Goal: Navigation & Orientation: Find specific page/section

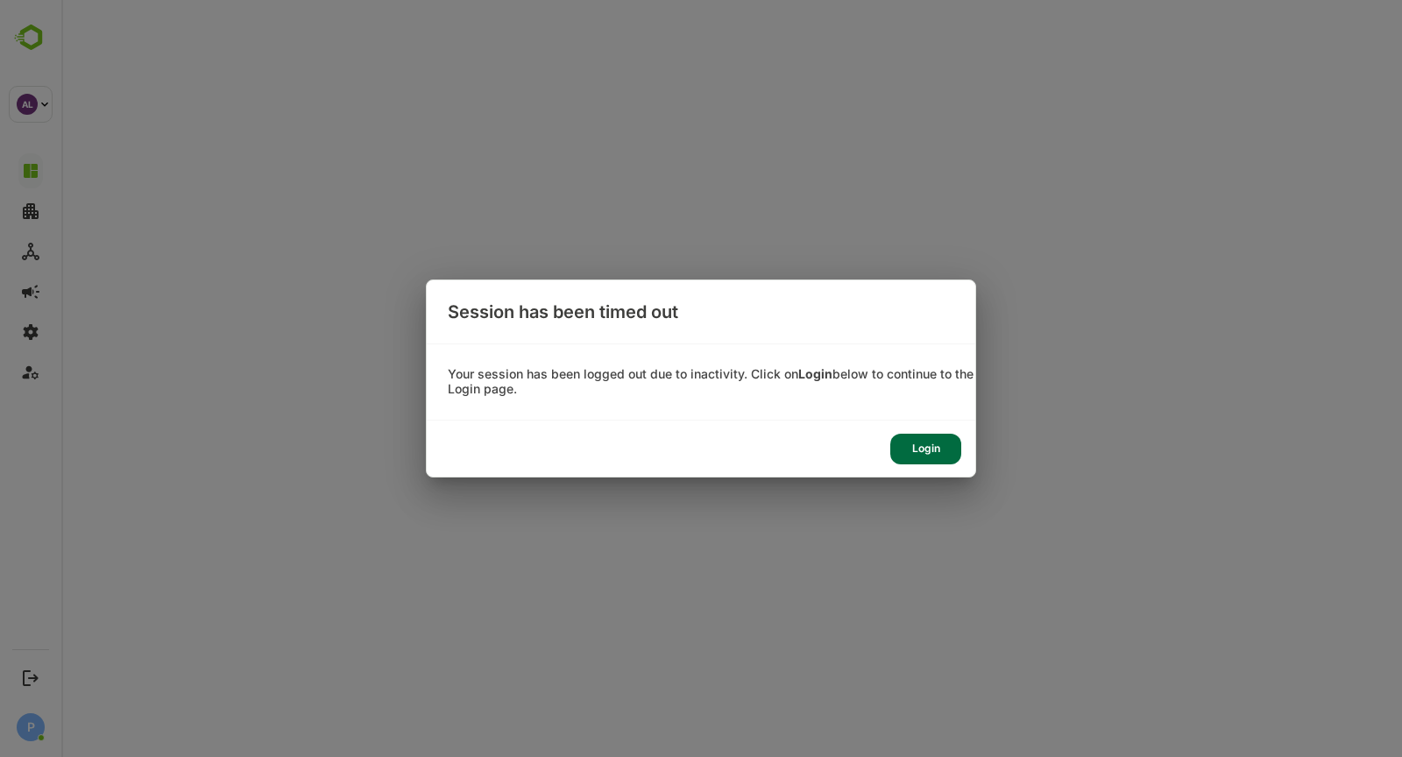
click at [16, 661] on div "Session has been timed out Your session has been logged out due to inactivity. …" at bounding box center [701, 378] width 1402 height 757
click at [921, 449] on div "Login" at bounding box center [925, 449] width 71 height 31
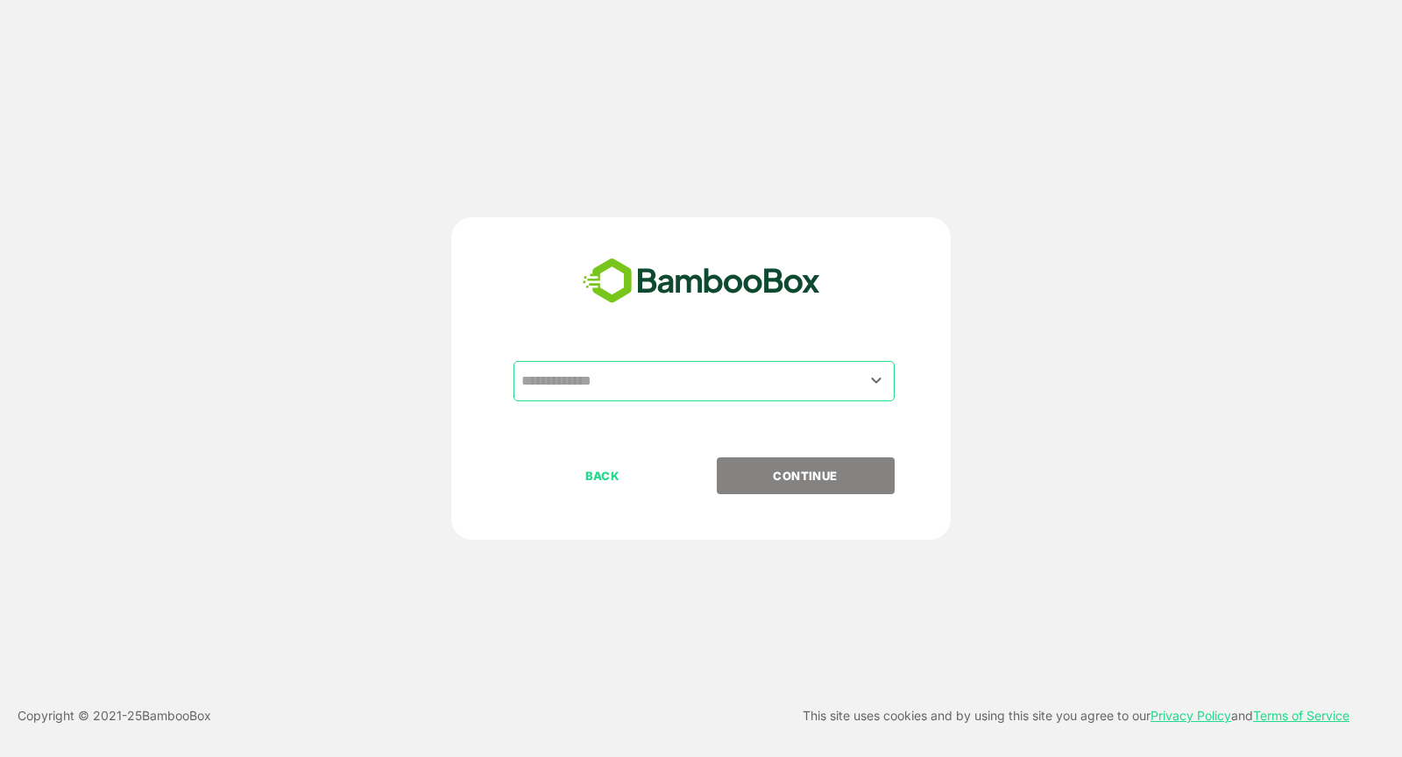
click at [607, 391] on input "text" at bounding box center [704, 380] width 374 height 33
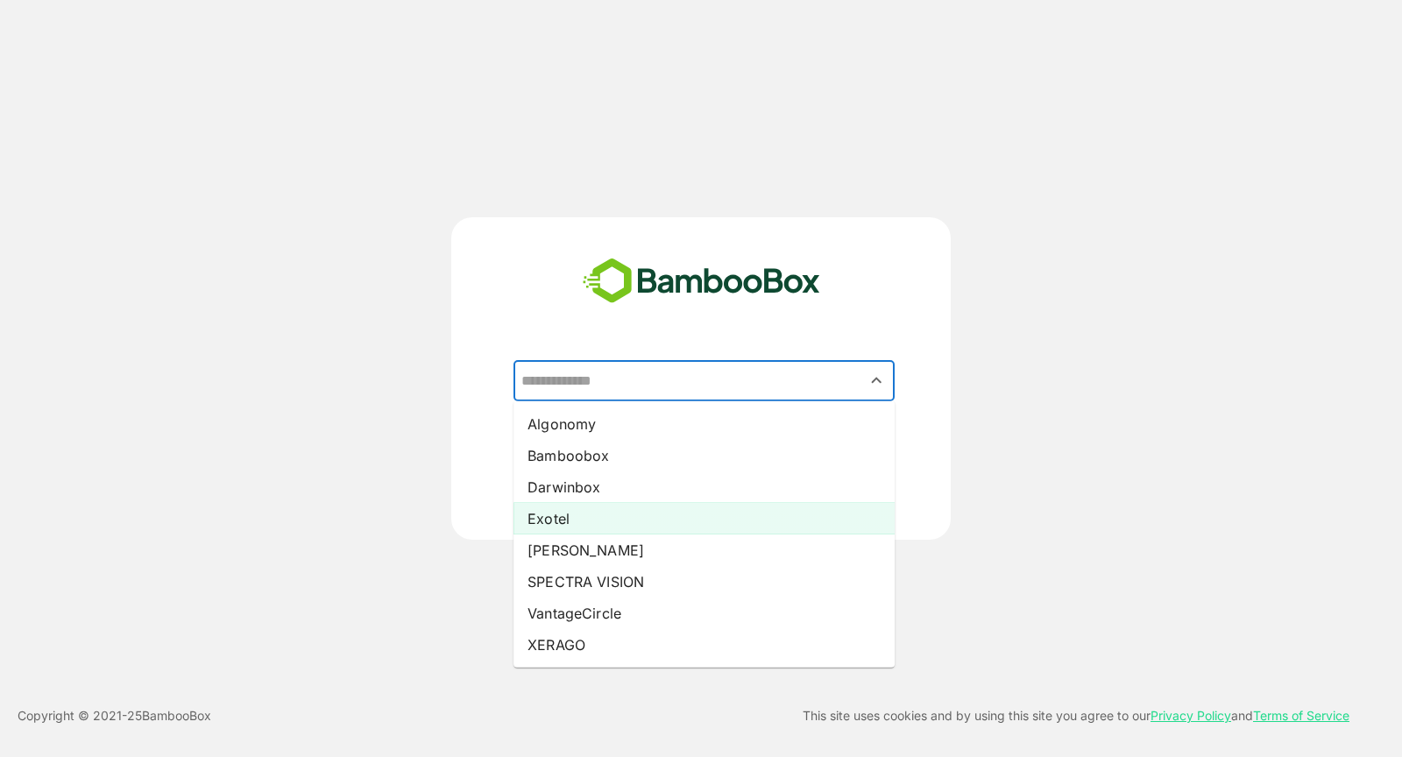
click at [562, 503] on li "Exotel" at bounding box center [703, 519] width 381 height 32
type input "******"
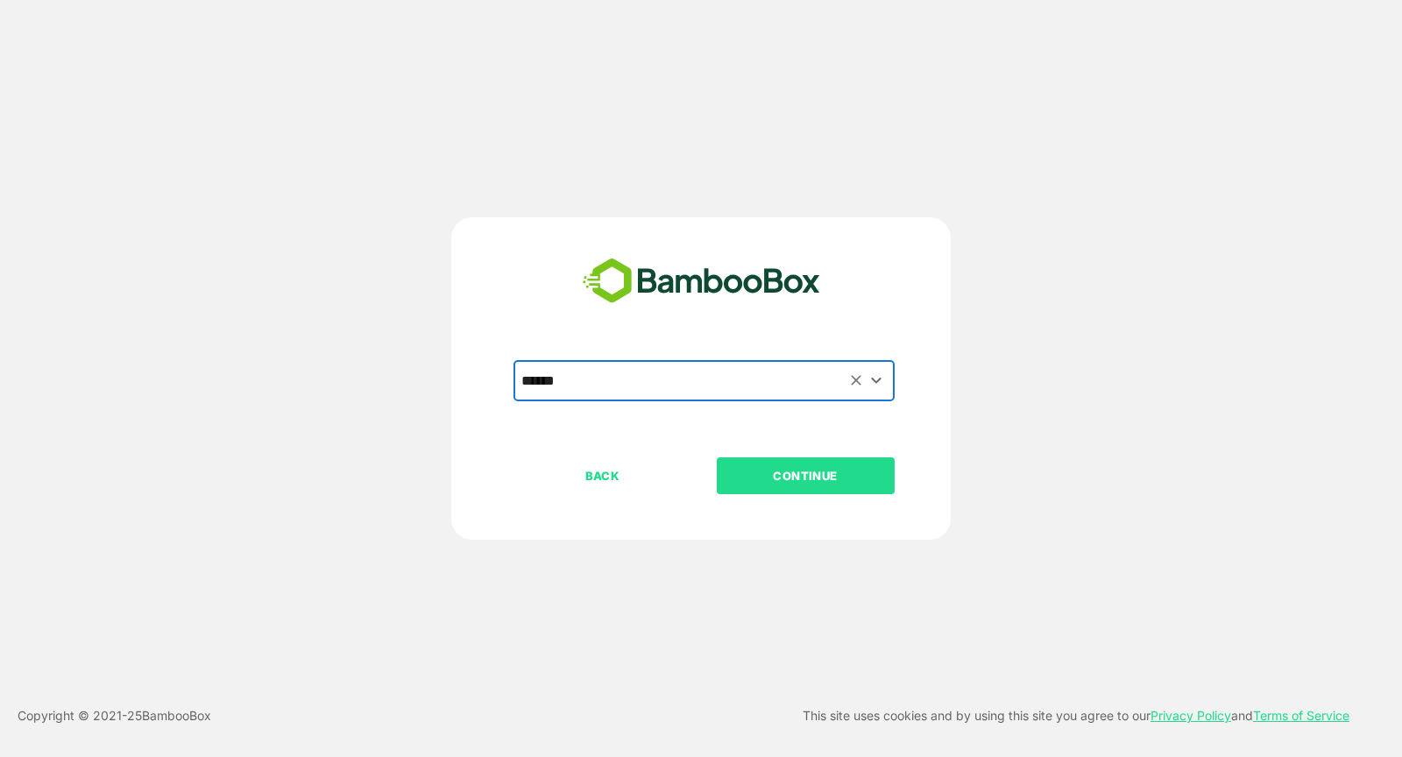
click at [798, 460] on button "CONTINUE" at bounding box center [806, 475] width 178 height 37
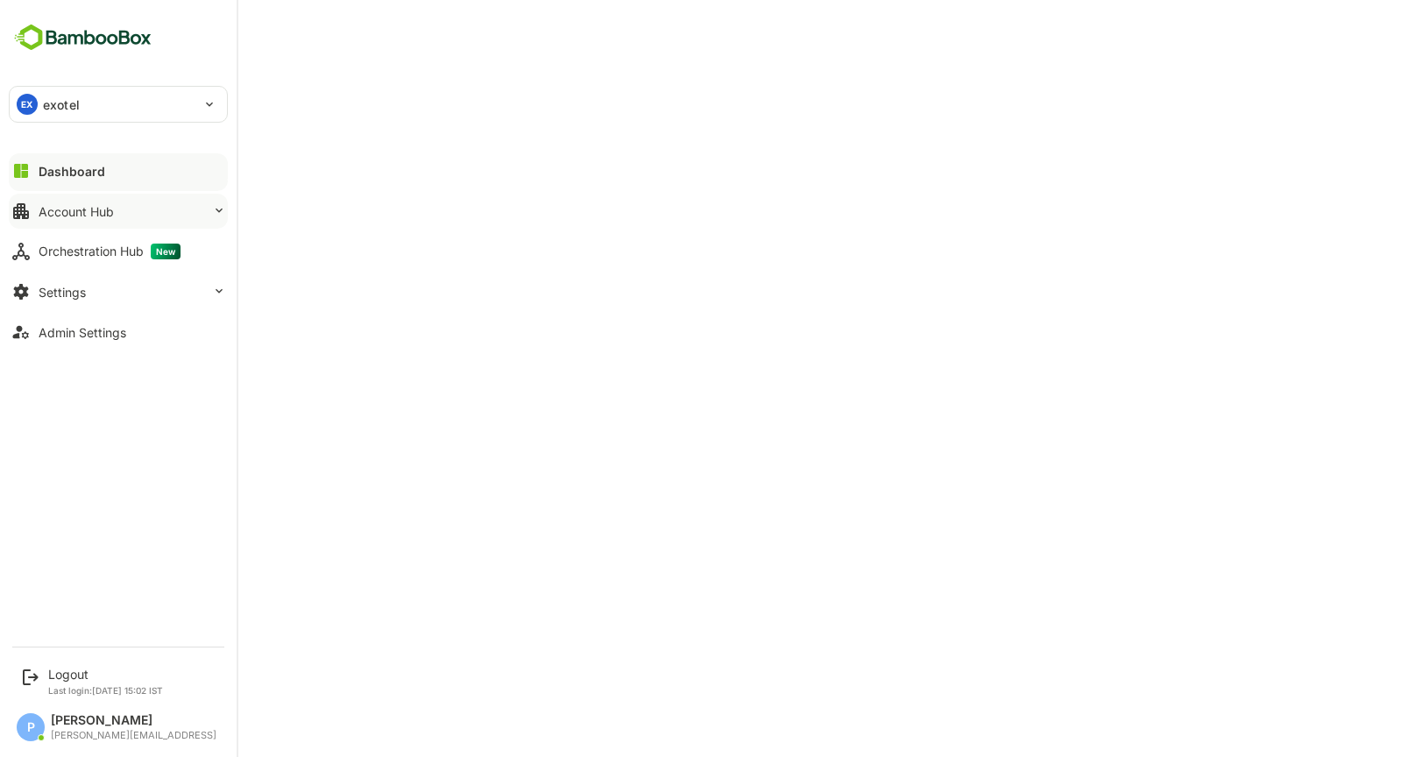
click at [120, 199] on button "Account Hub" at bounding box center [118, 211] width 219 height 35
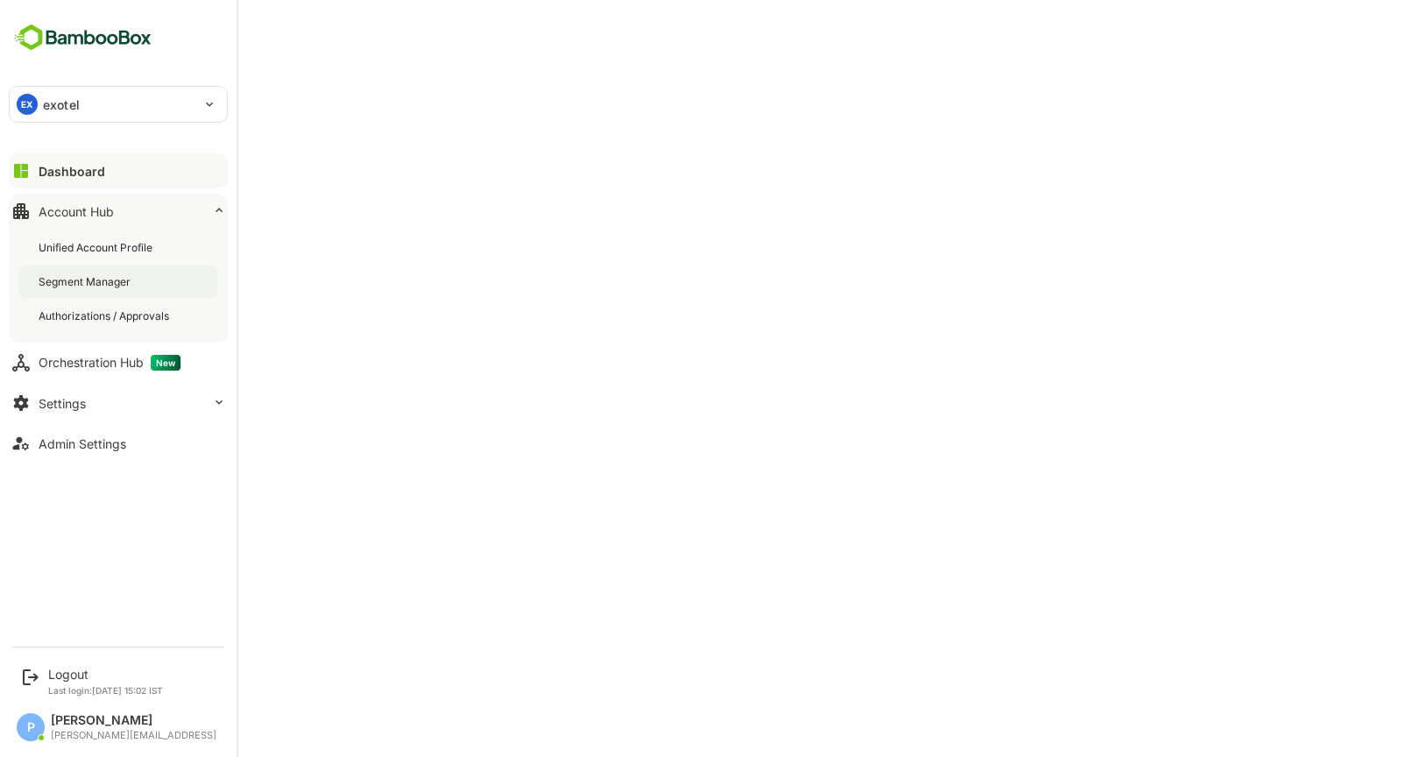
click at [101, 293] on div "Segment Manager" at bounding box center [118, 281] width 198 height 32
click at [81, 439] on div "Admin Settings" at bounding box center [83, 443] width 88 height 15
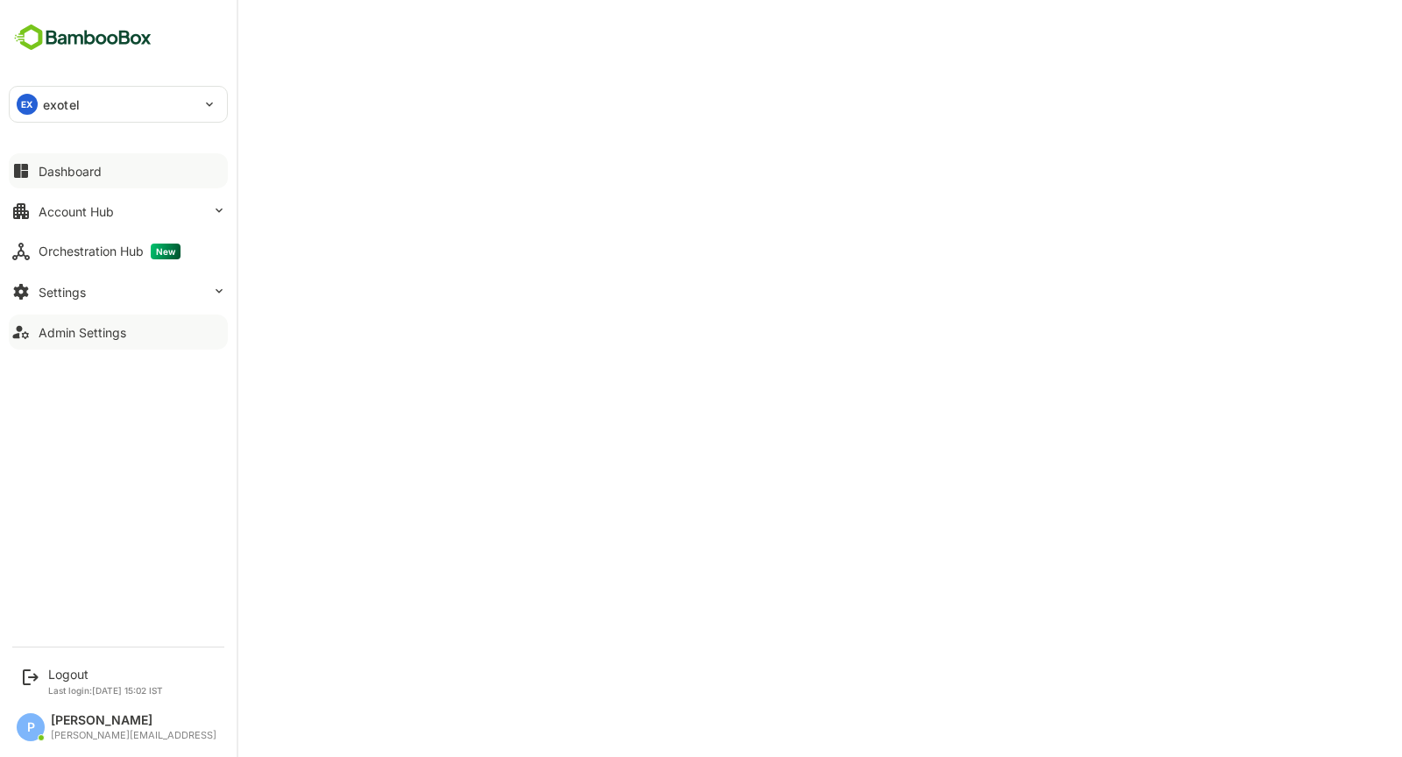
click at [89, 173] on div "Dashboard" at bounding box center [70, 171] width 63 height 15
click at [103, 204] on div "Account Hub" at bounding box center [76, 211] width 75 height 15
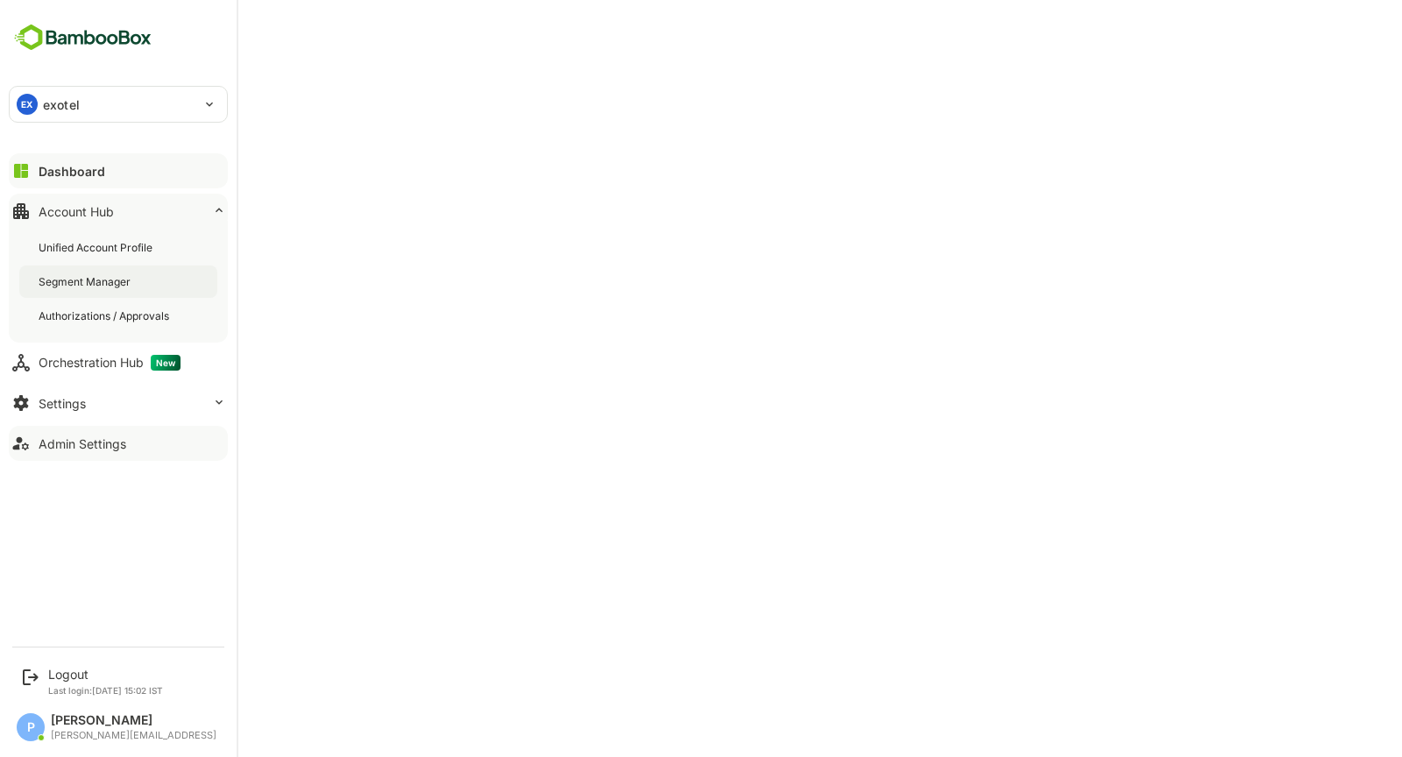
click at [107, 286] on div "Segment Manager" at bounding box center [86, 281] width 95 height 15
click at [67, 348] on button "Orchestration Hub New" at bounding box center [118, 362] width 219 height 35
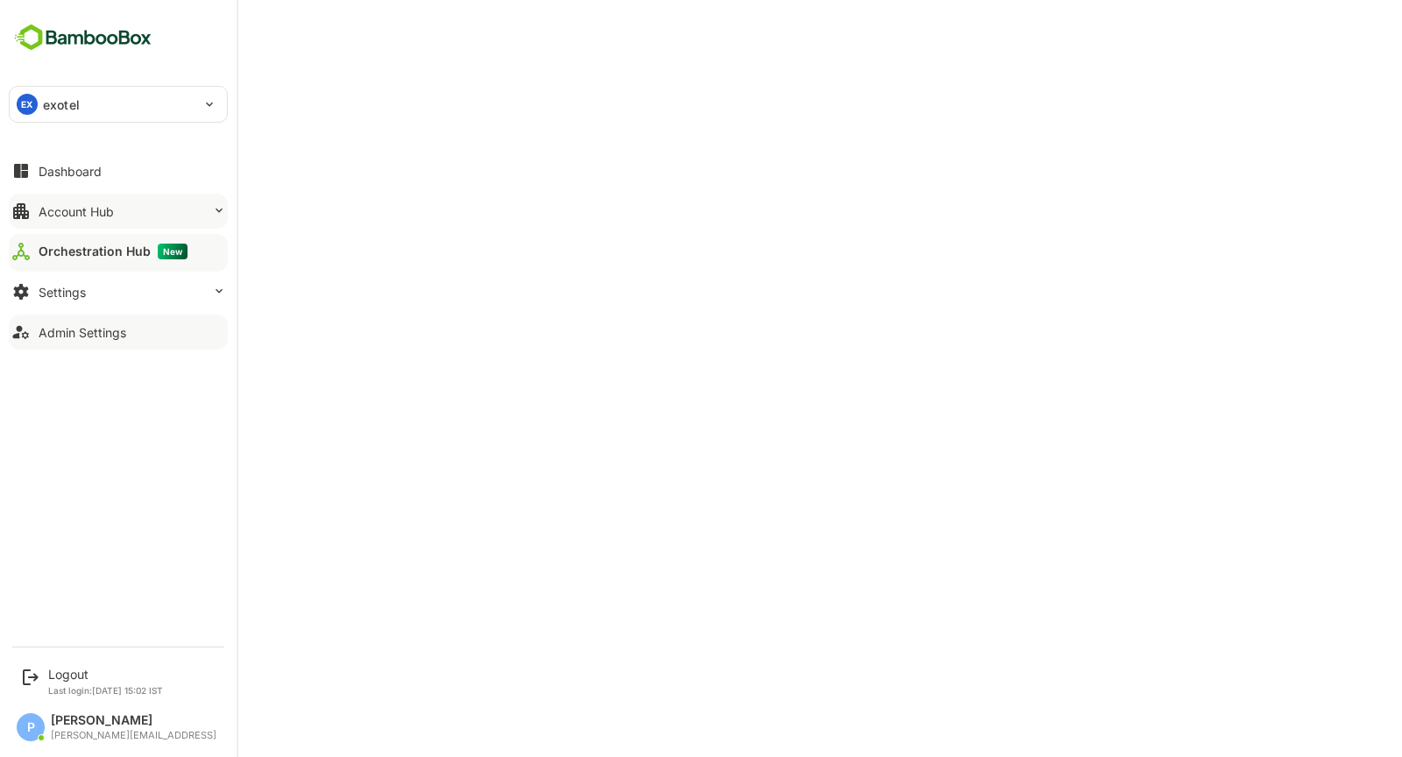
click at [131, 208] on button "Account Hub" at bounding box center [118, 211] width 219 height 35
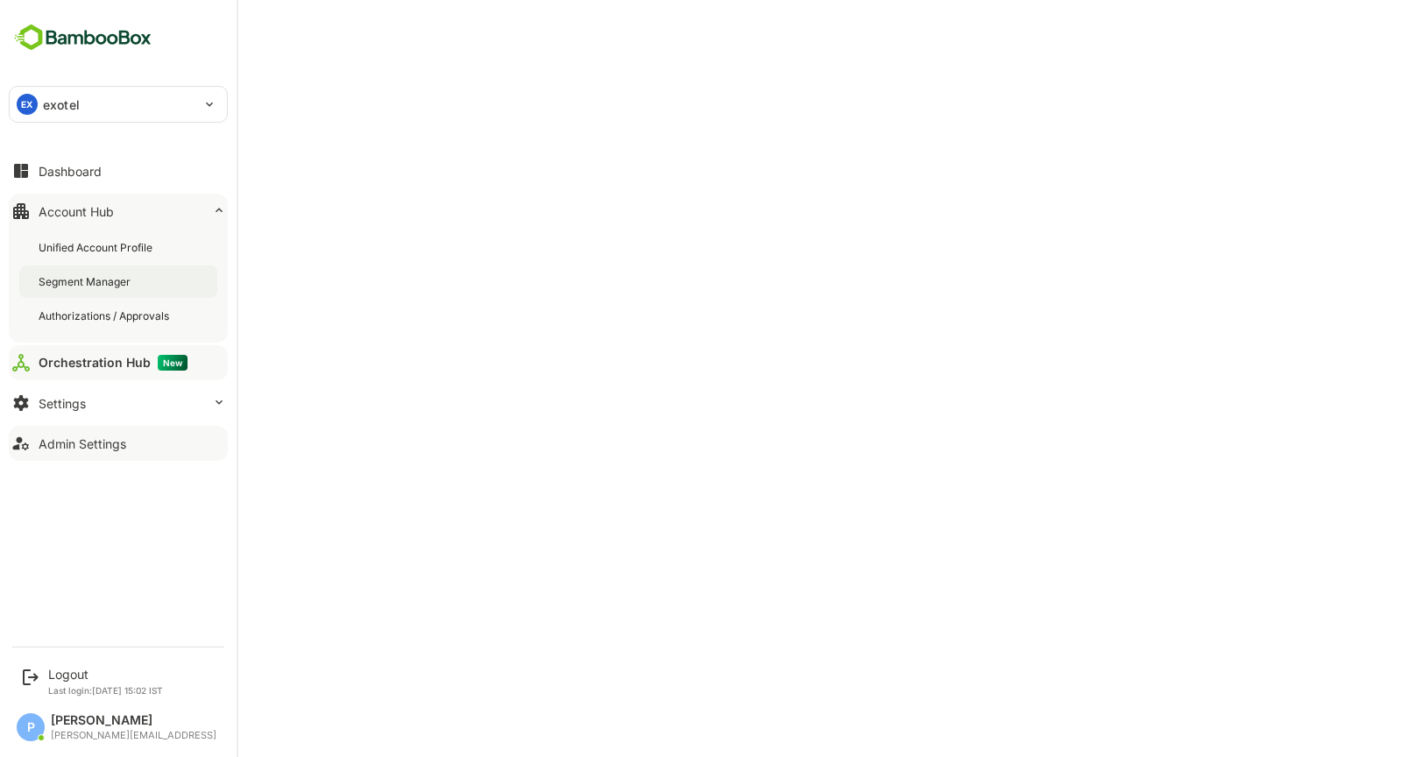
click at [156, 278] on div "Segment Manager" at bounding box center [118, 281] width 198 height 32
click at [95, 439] on div "Admin Settings" at bounding box center [83, 443] width 88 height 15
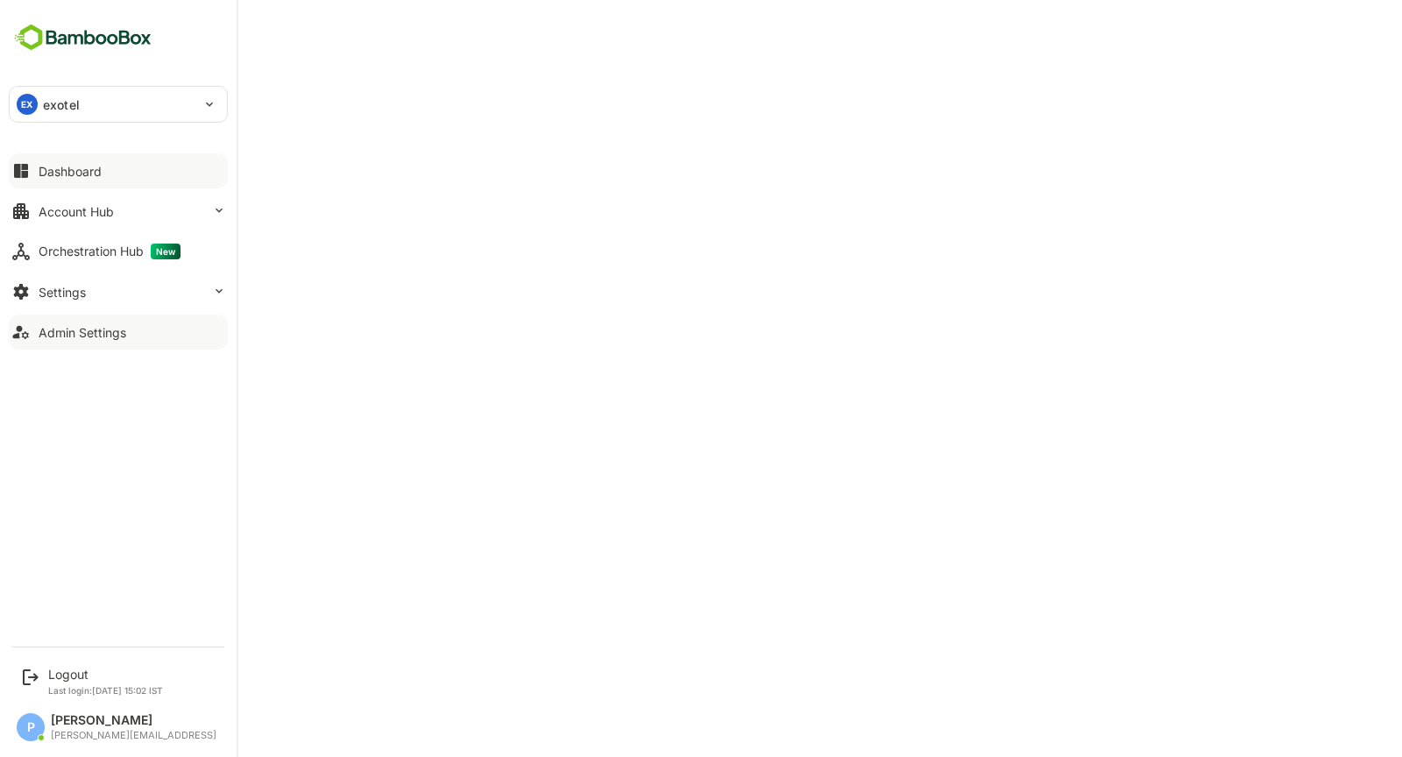
click at [25, 162] on icon at bounding box center [21, 170] width 21 height 21
click at [121, 212] on button "Account Hub" at bounding box center [118, 211] width 219 height 35
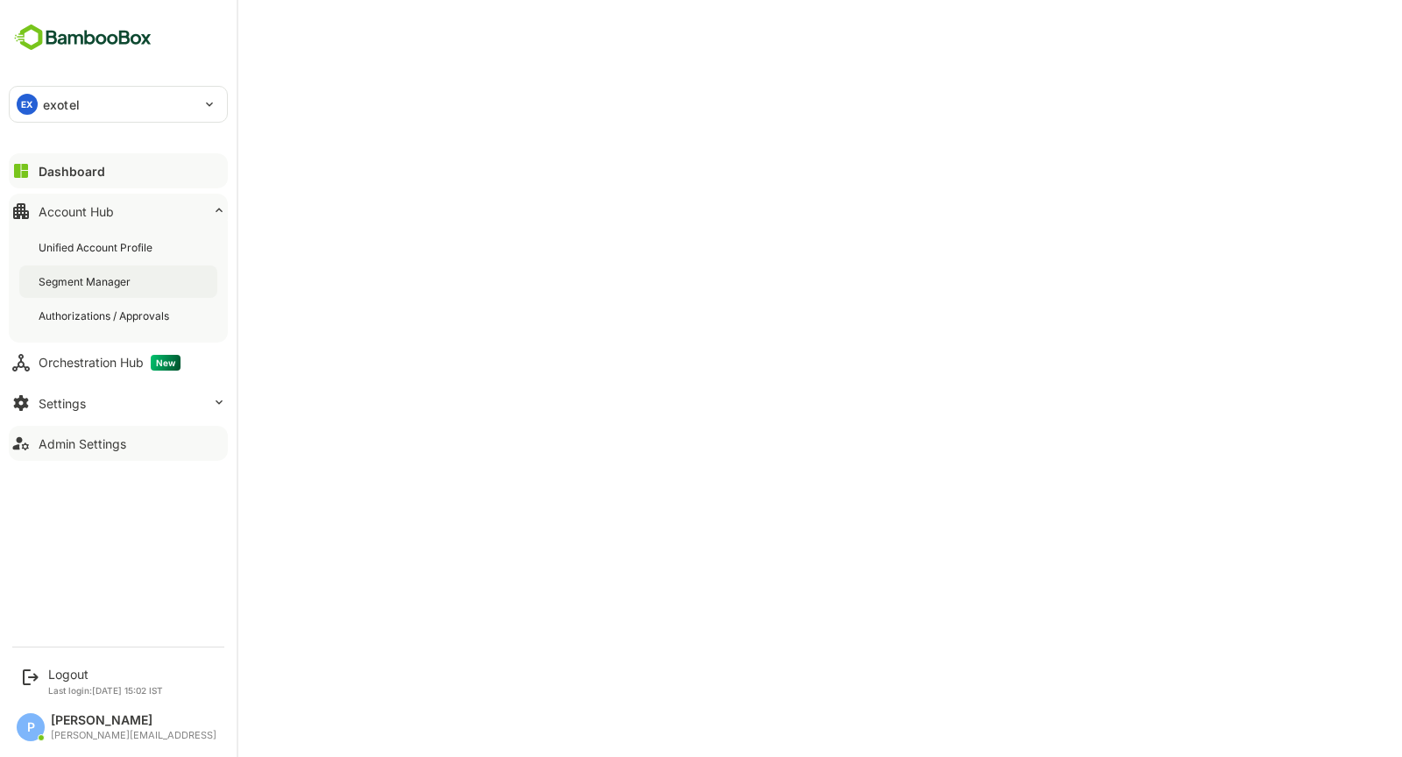
click at [126, 275] on div "Segment Manager" at bounding box center [86, 281] width 95 height 15
